Goal: Transaction & Acquisition: Book appointment/travel/reservation

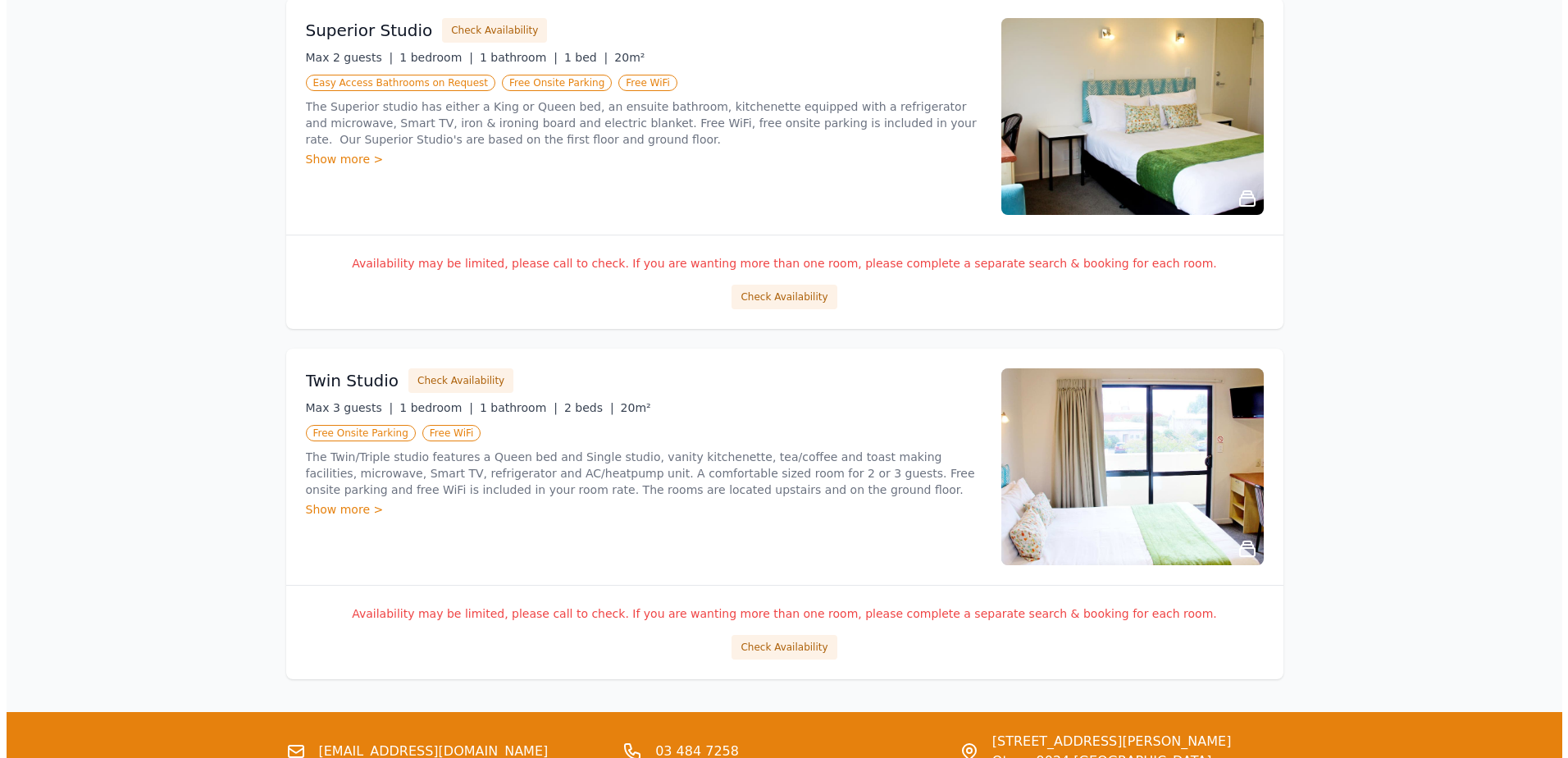
scroll to position [1067, 0]
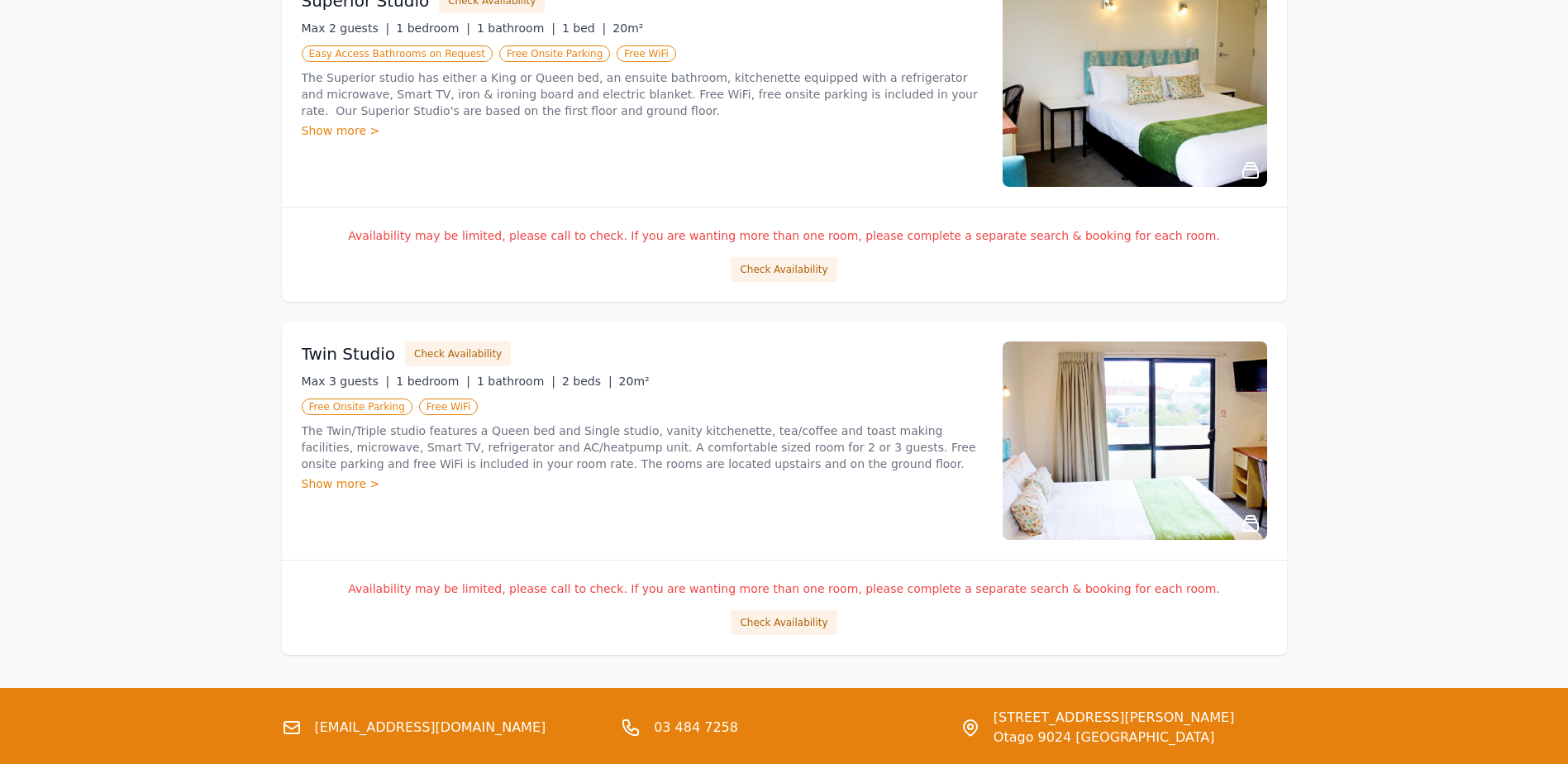
click at [331, 487] on div "Show more >" at bounding box center [642, 484] width 681 height 17
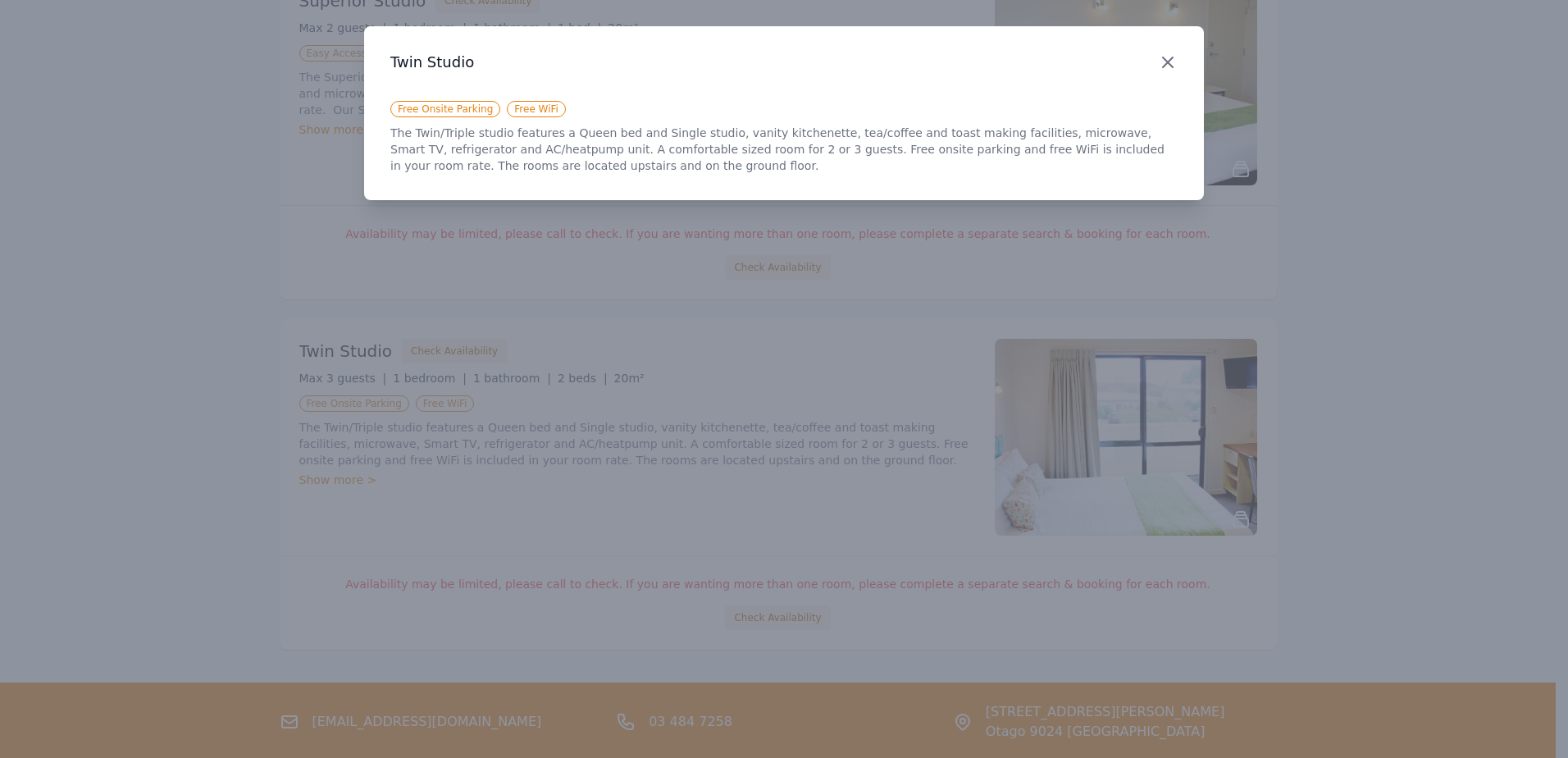
click at [1167, 58] on icon "button" at bounding box center [1168, 62] width 20 height 20
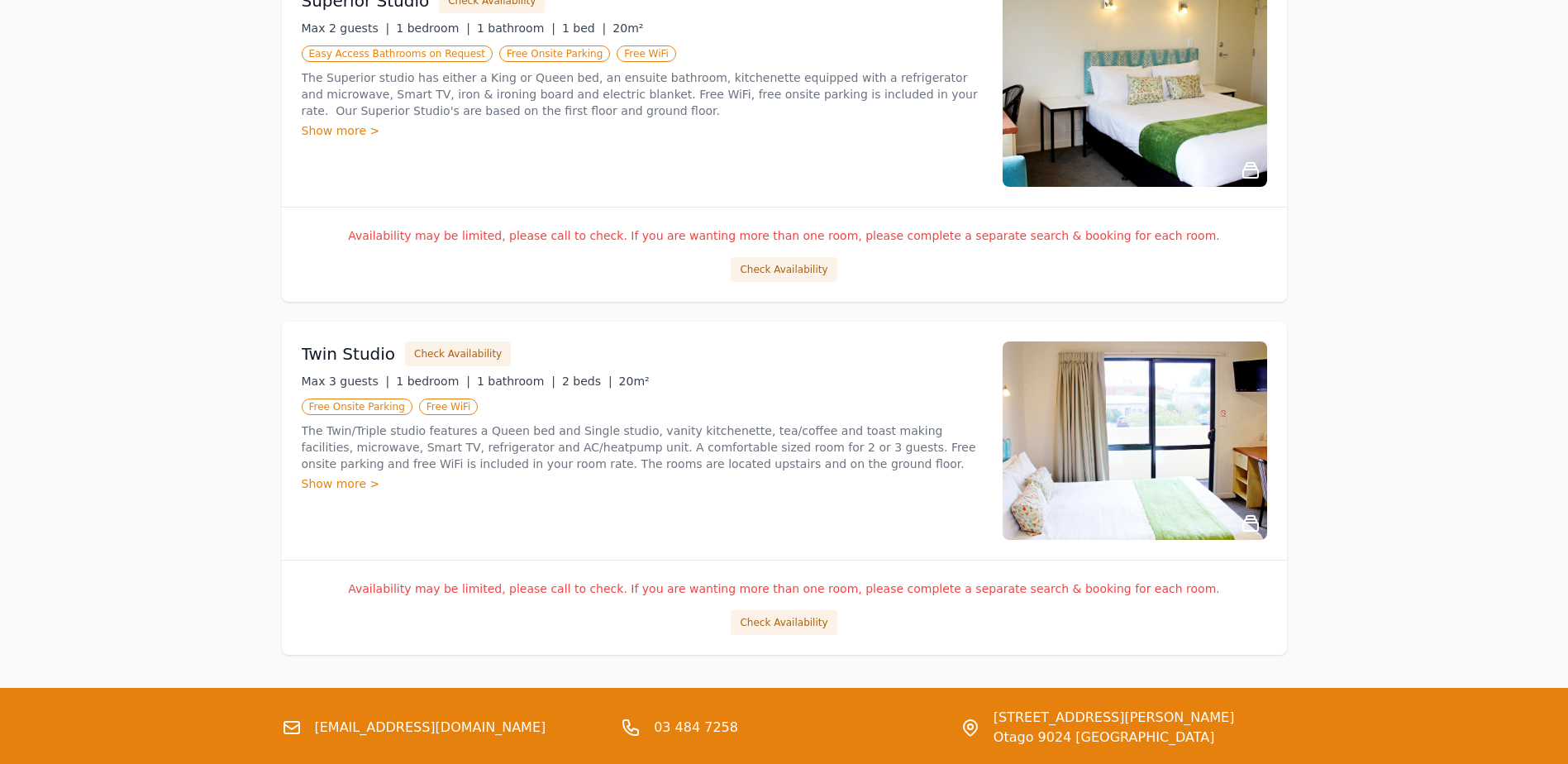
click at [340, 355] on h3 "Twin Studio" at bounding box center [349, 354] width 94 height 23
click at [456, 355] on button "Check Availability" at bounding box center [458, 354] width 106 height 25
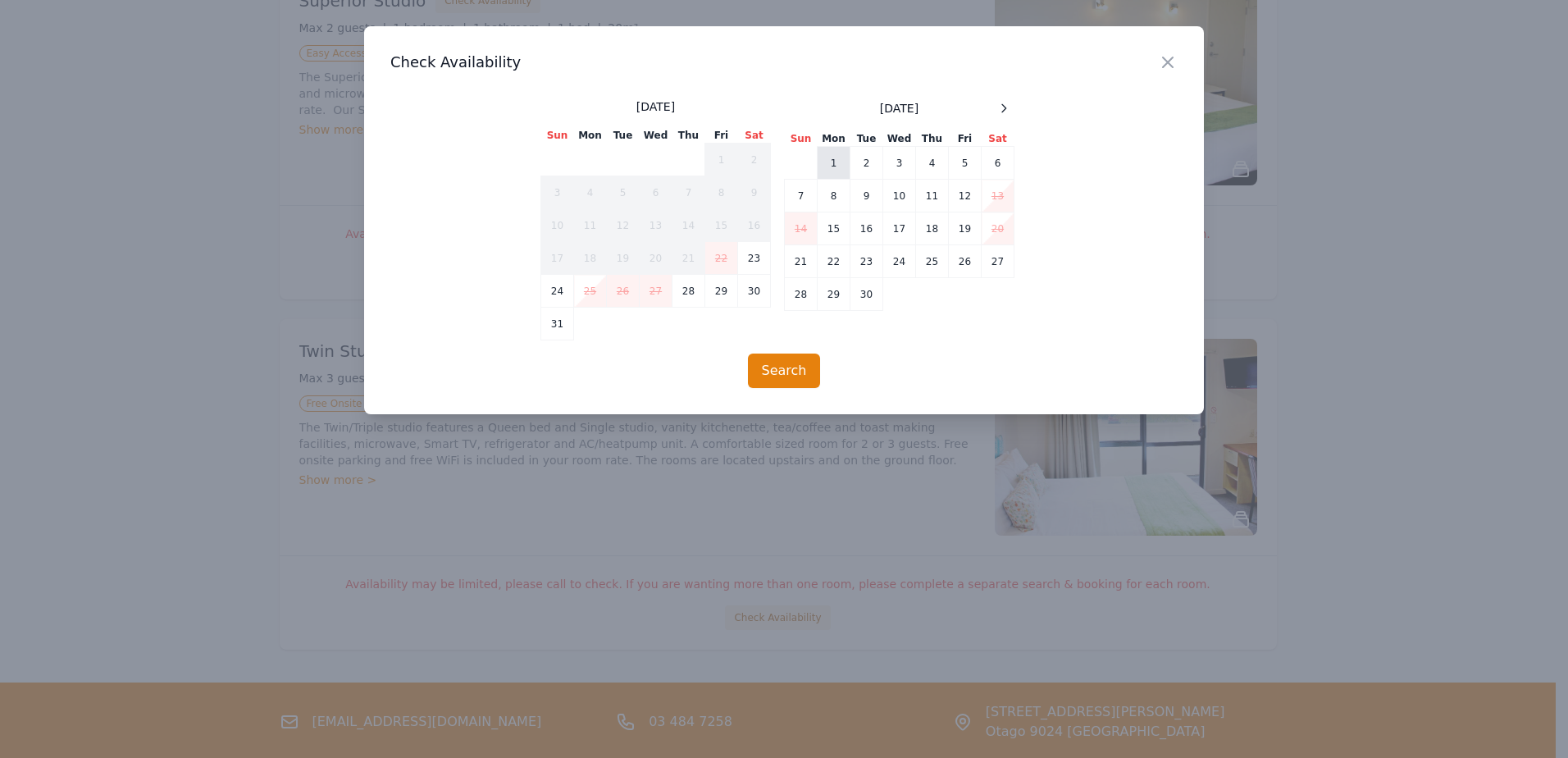
click at [835, 165] on td "1" at bounding box center [834, 163] width 33 height 33
click at [800, 194] on td "7" at bounding box center [801, 197] width 33 height 33
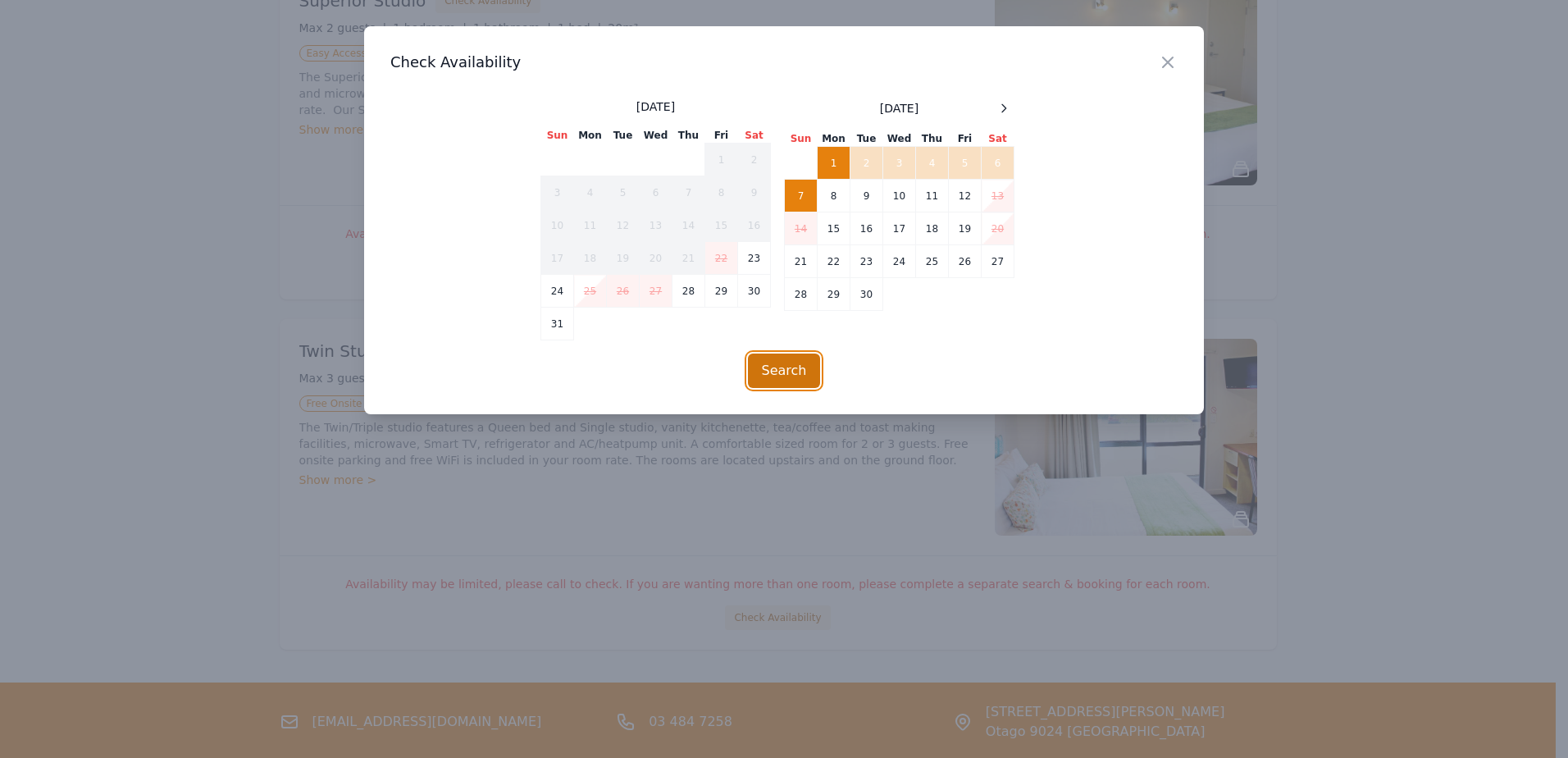
click at [771, 364] on button "Search" at bounding box center [784, 371] width 73 height 35
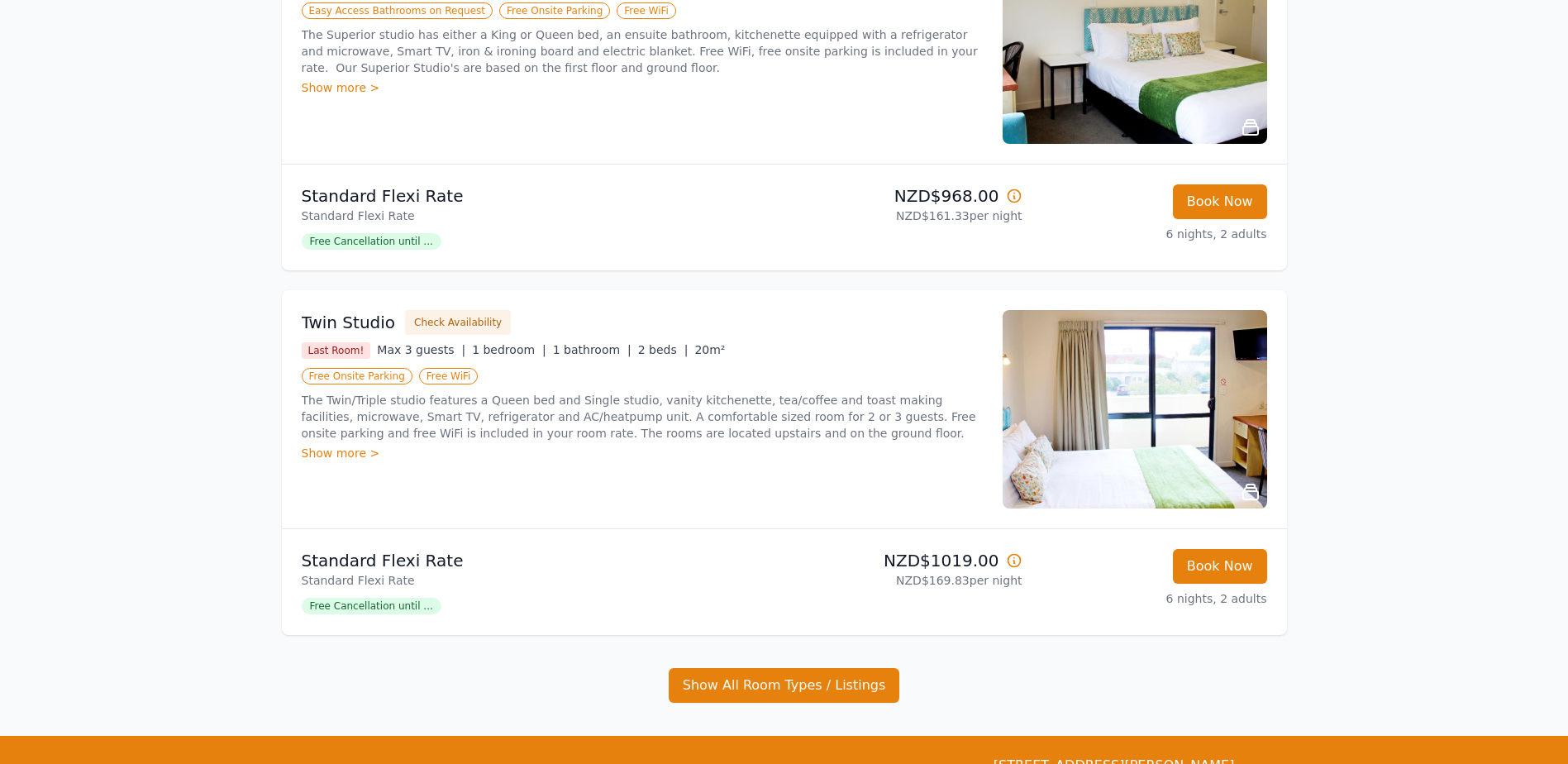
scroll to position [522, 0]
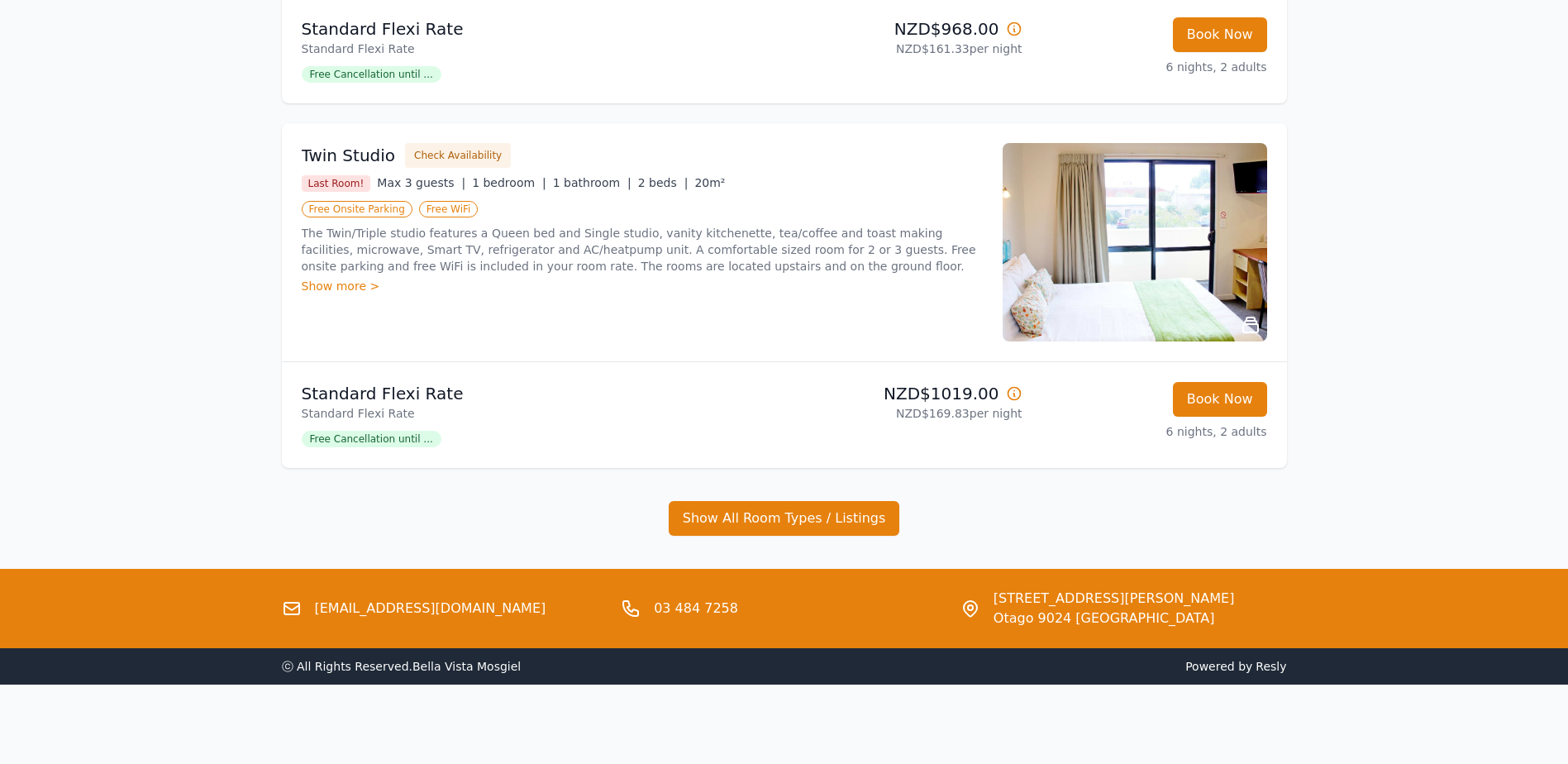
click at [784, 537] on div "Why Book Direct? Best Rate Guaranteed No Booking Fees Dismiss Dismiss [DATE] [D…" at bounding box center [785, 49] width 1058 height 1038
click at [772, 507] on button "Show All Room Types / Listings" at bounding box center [784, 518] width 232 height 35
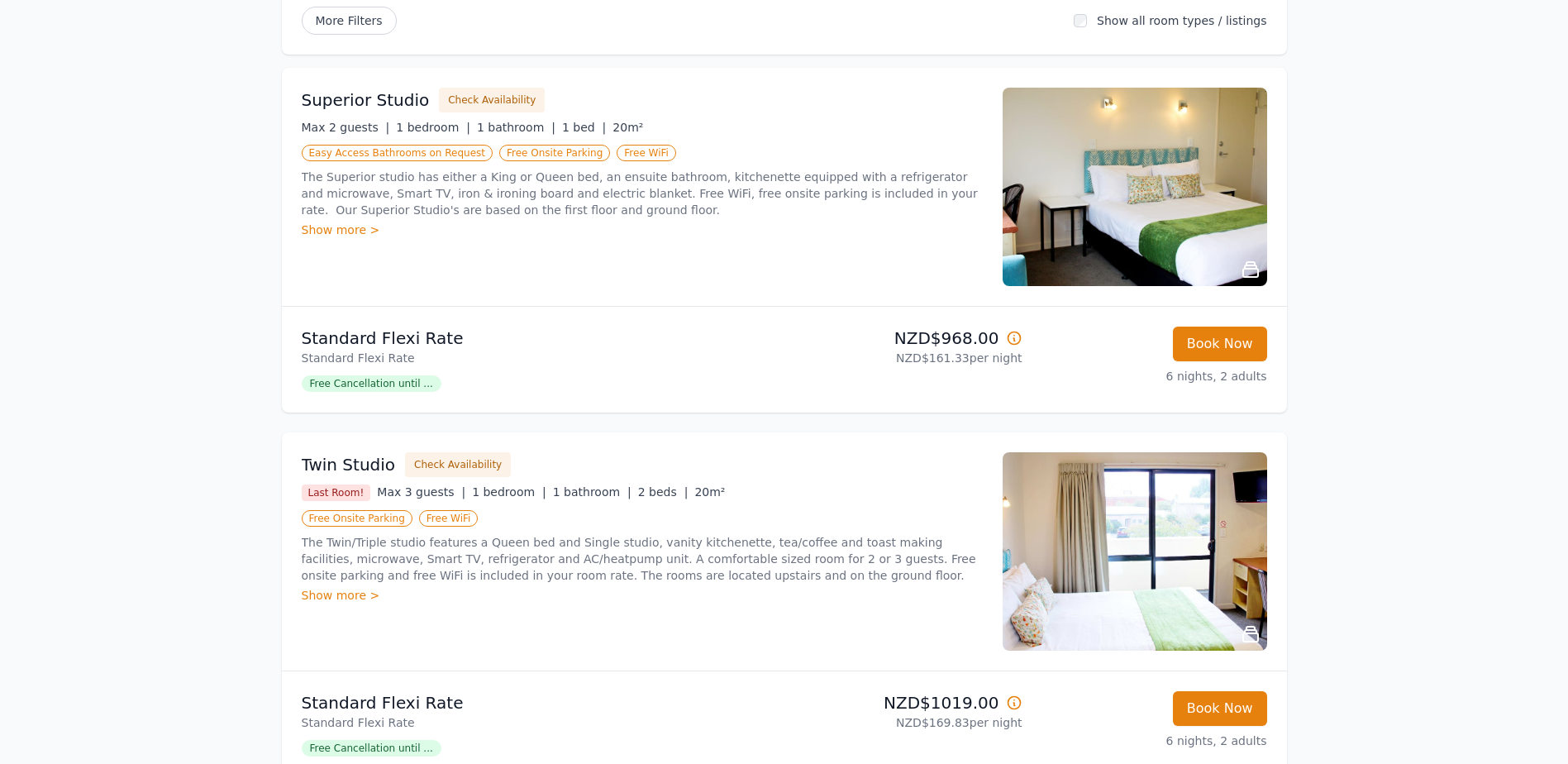
scroll to position [191, 0]
